Goal: Check status

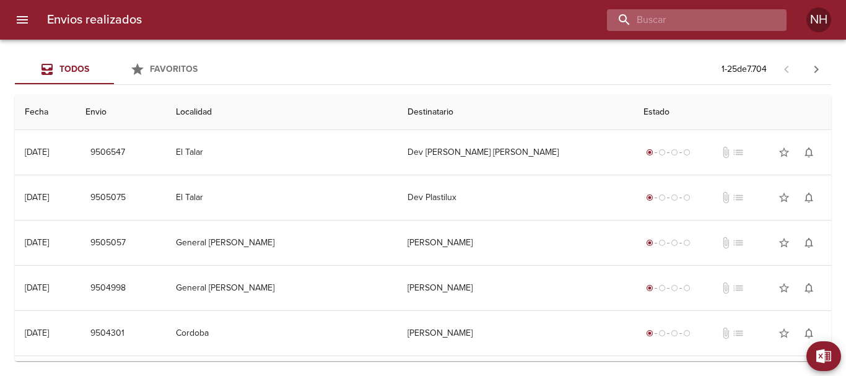
click at [749, 24] on input "buscar" at bounding box center [686, 20] width 159 height 22
paste input "R-0229-00023979"
type input "R-0229-00023979"
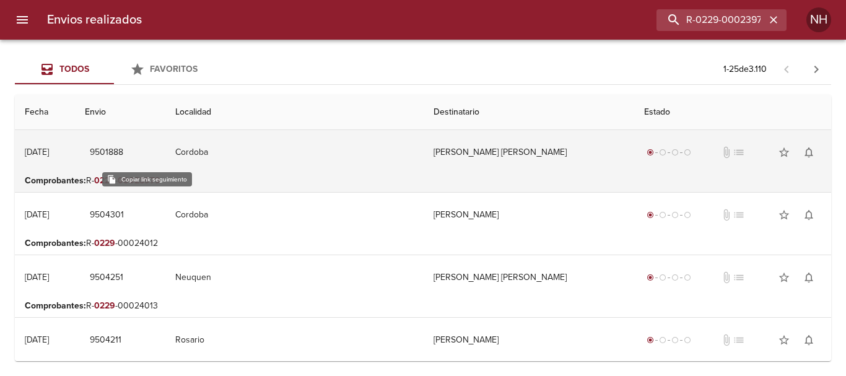
click at [123, 153] on span "9501888" at bounding box center [106, 152] width 33 height 15
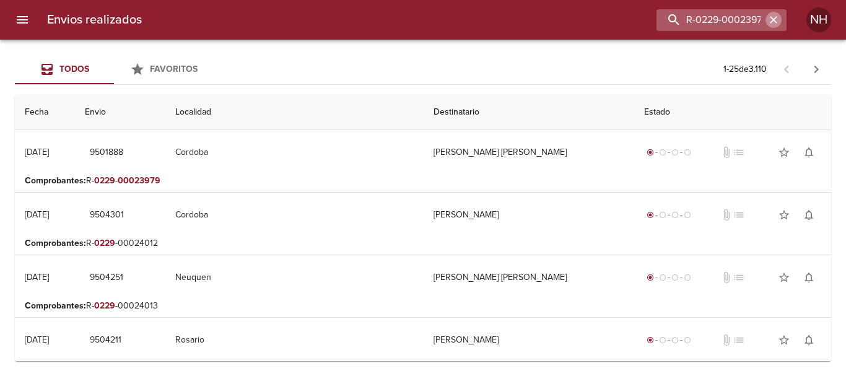
click at [777, 16] on icon "button" at bounding box center [773, 20] width 12 height 12
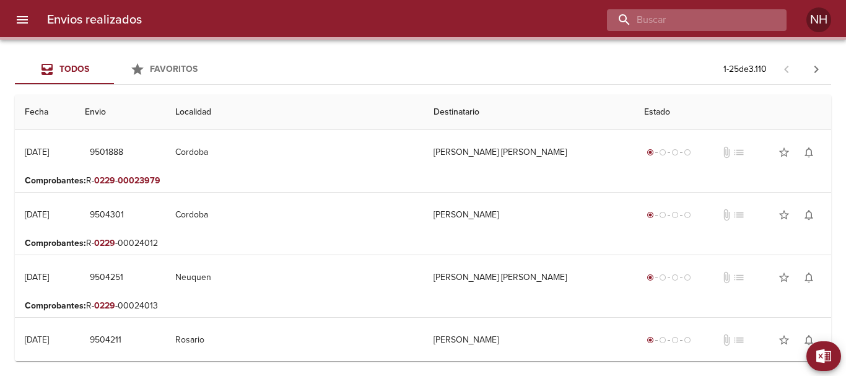
click at [747, 15] on input "buscar" at bounding box center [686, 20] width 159 height 22
paste input "R-0229-00023982"
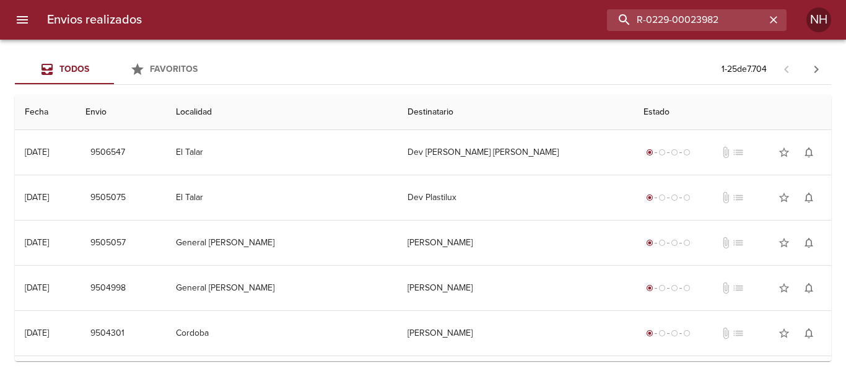
drag, startPoint x: 725, startPoint y: 20, endPoint x: 466, endPoint y: 9, distance: 258.5
click at [466, 9] on div "R-0229-00023982" at bounding box center [469, 20] width 635 height 22
paste input "[PERSON_NAME] [PERSON_NAME]"
type input "[PERSON_NAME] [PERSON_NAME]"
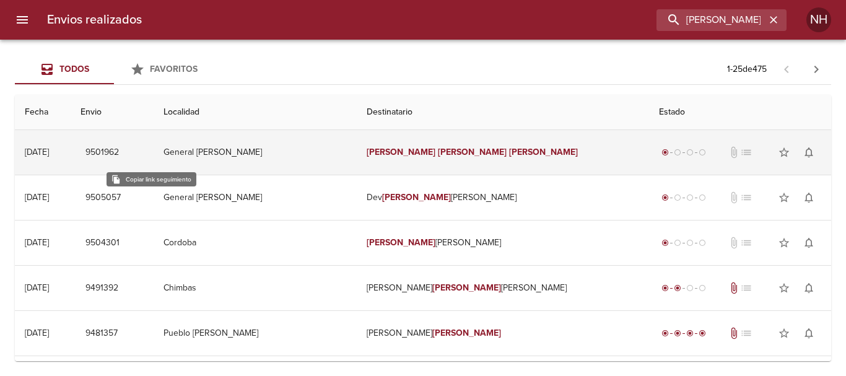
click at [119, 152] on span "9501962" at bounding box center [101, 152] width 33 height 15
